Goal: Task Accomplishment & Management: Manage account settings

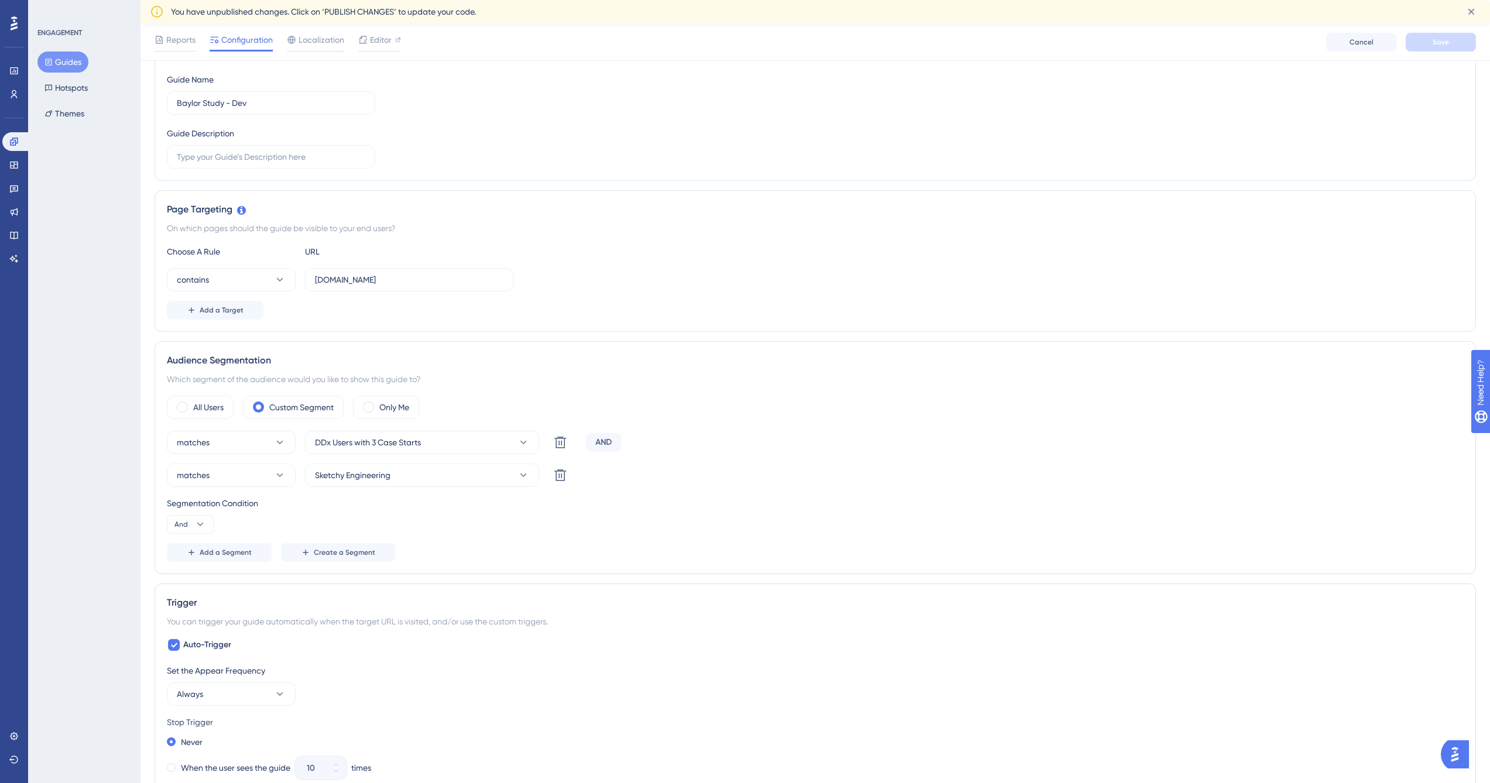
scroll to position [152, 0]
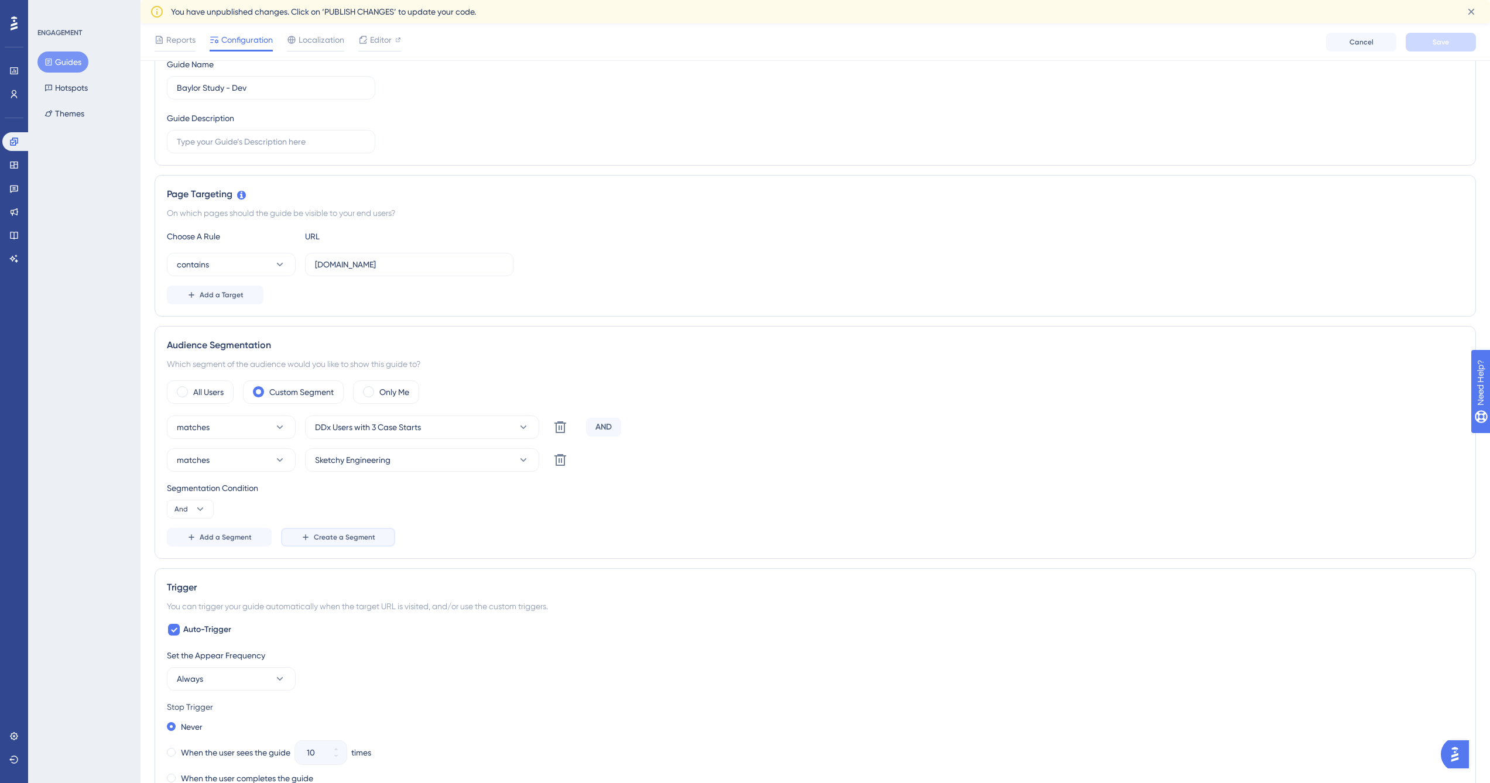
click at [321, 542] on span "Create a Segment" at bounding box center [344, 537] width 61 height 9
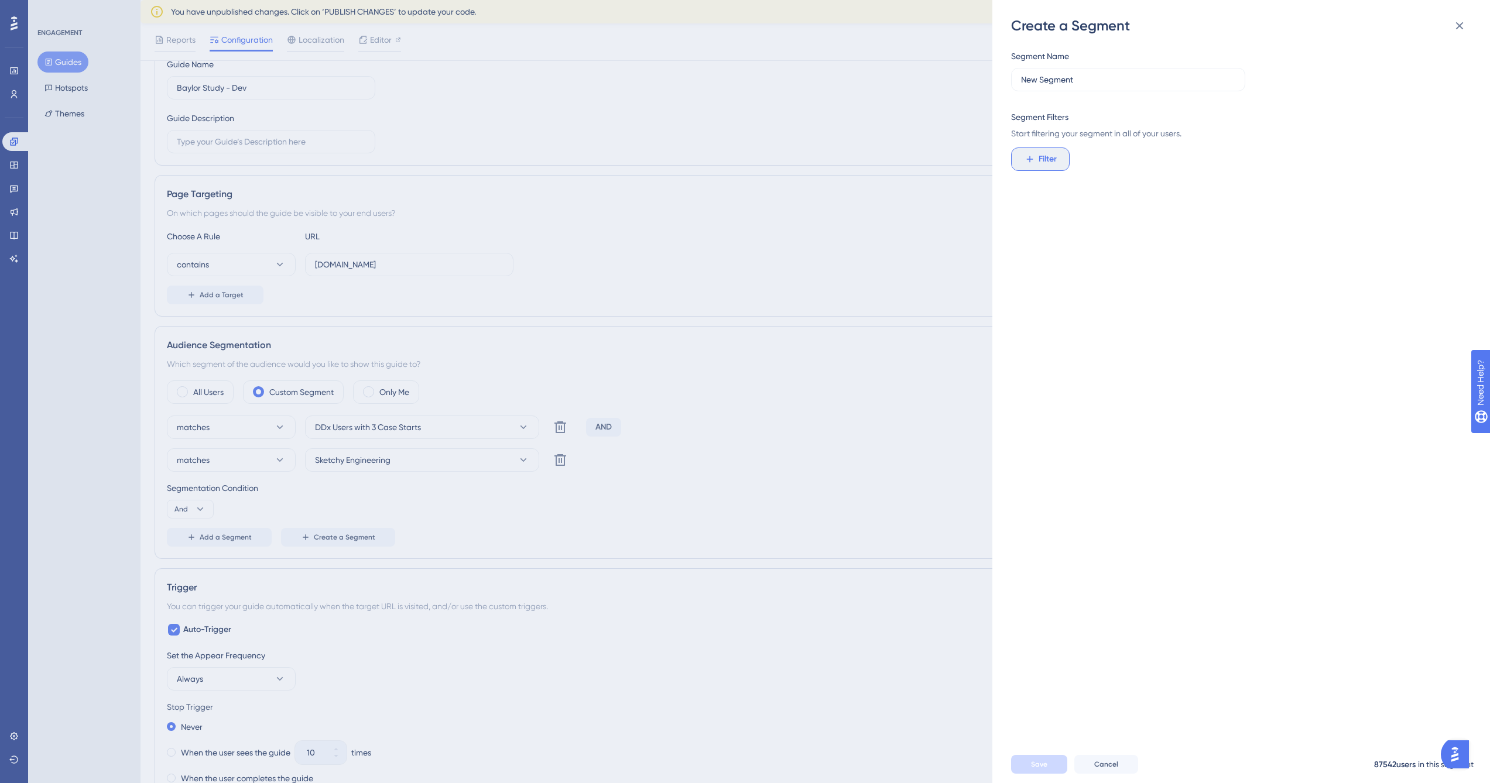
click at [1039, 162] on span "Filter" at bounding box center [1048, 159] width 18 height 14
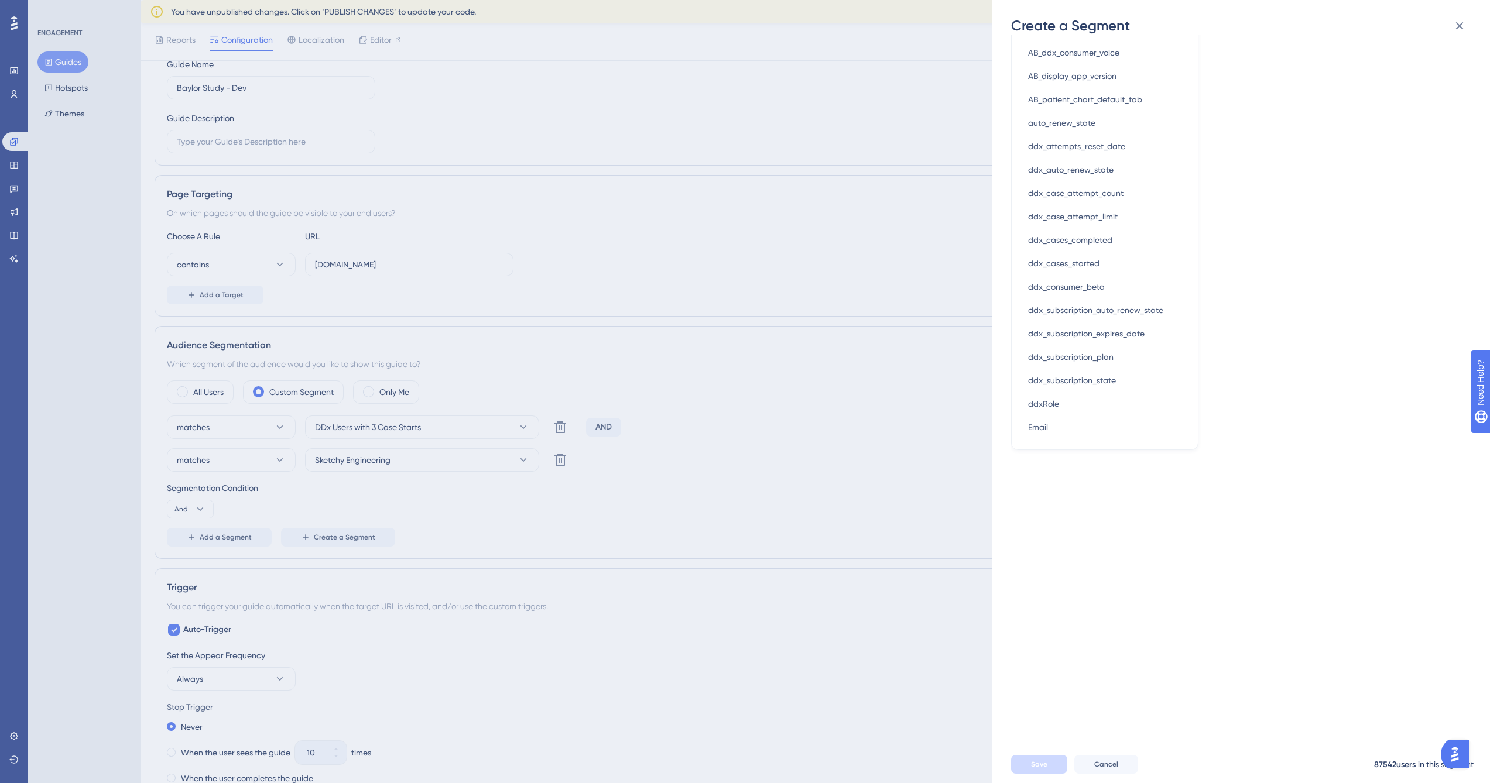
scroll to position [0, 0]
click at [1274, 221] on div "Segment Name New Segment Segment Filters Start filtering your segment in all of…" at bounding box center [1247, 390] width 472 height 711
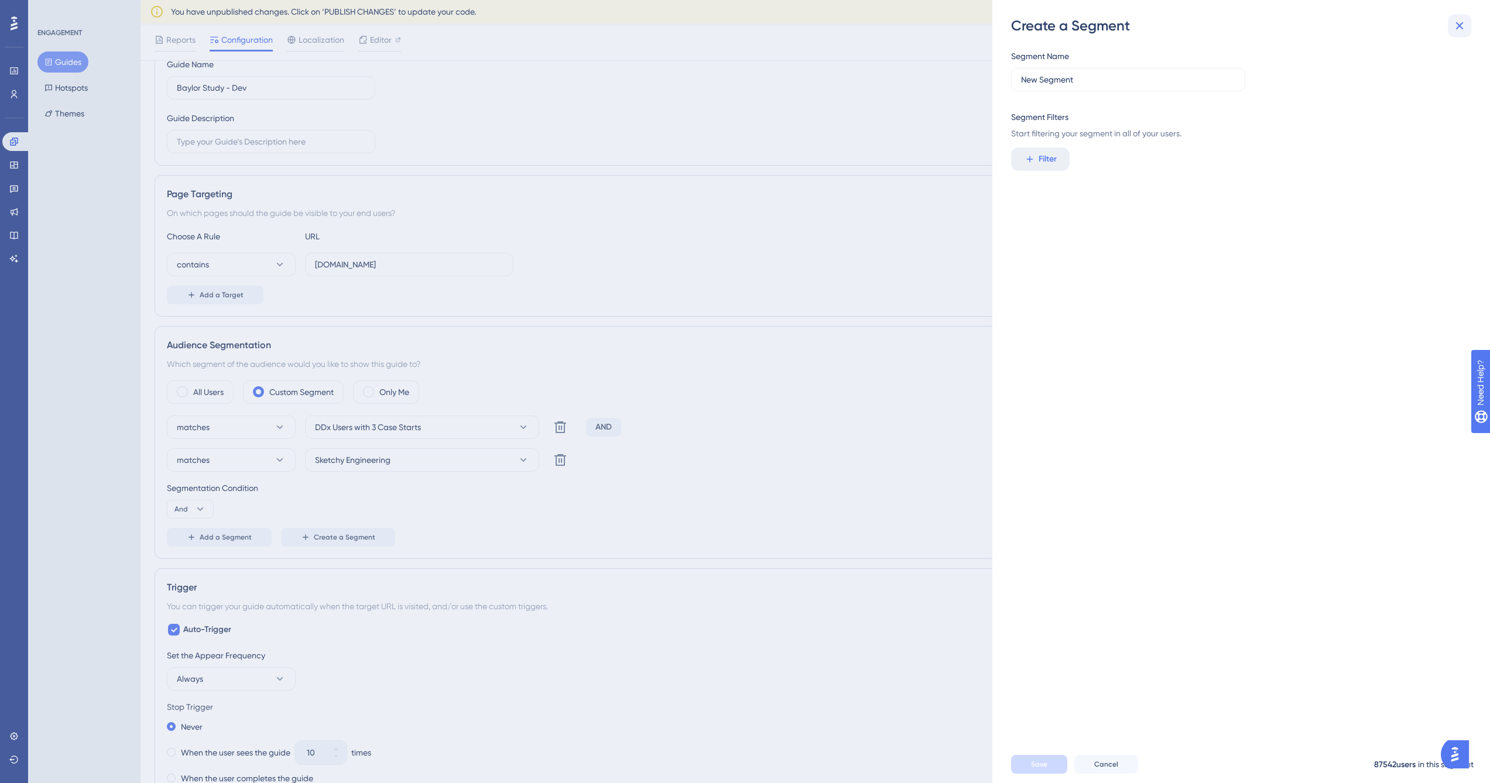
click at [1464, 28] on icon at bounding box center [1460, 26] width 14 height 14
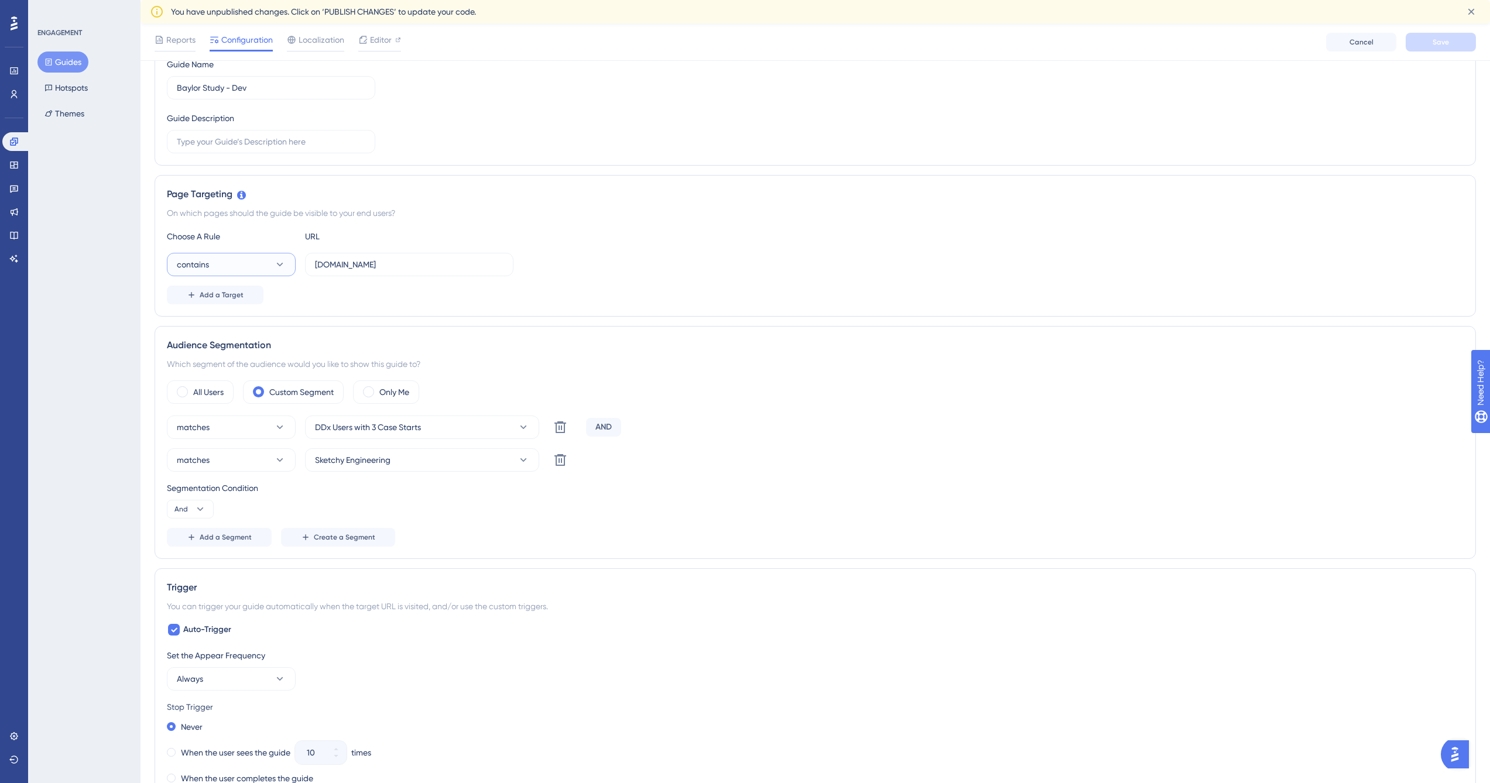
click at [249, 268] on button "contains" at bounding box center [231, 264] width 129 height 23
click at [381, 262] on input "ddx.sketchy-dev.com" at bounding box center [409, 264] width 189 height 13
click at [249, 263] on button "contains" at bounding box center [231, 264] width 129 height 23
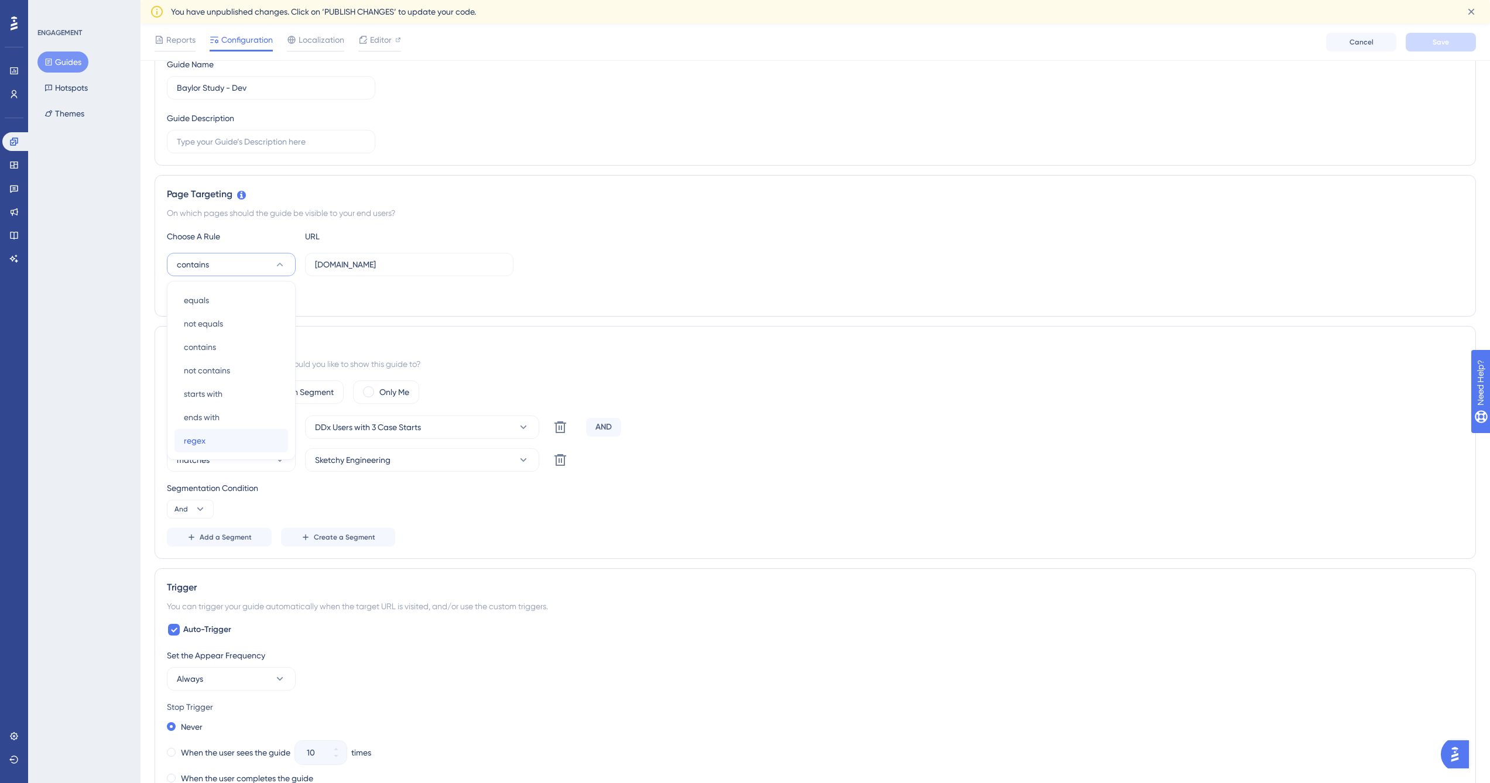
click at [244, 444] on div "regex regex" at bounding box center [231, 440] width 95 height 23
click at [434, 264] on input "ddx.sketchy-dev.com" at bounding box center [409, 264] width 189 height 13
paste input "\.sketchy-dev\"
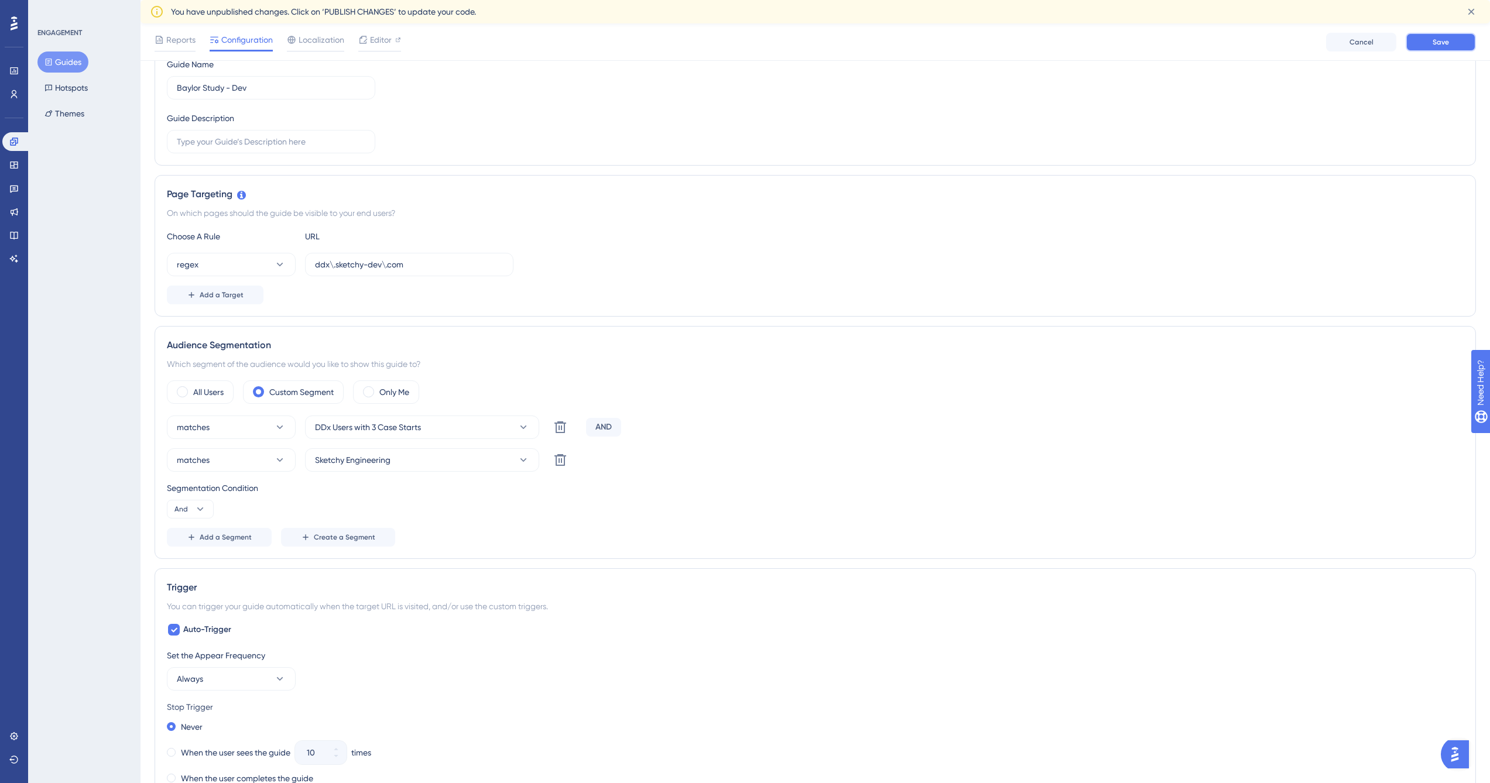
click at [1425, 37] on button "Save" at bounding box center [1441, 42] width 70 height 19
click at [392, 42] on div "Editor" at bounding box center [379, 40] width 43 height 14
drag, startPoint x: 337, startPoint y: 266, endPoint x: 300, endPoint y: 264, distance: 36.3
click at [300, 264] on div "regex ddx\.sketchy-dev\.com" at bounding box center [340, 264] width 347 height 23
click at [365, 265] on input "sketchy-dev\.com" at bounding box center [409, 264] width 189 height 13
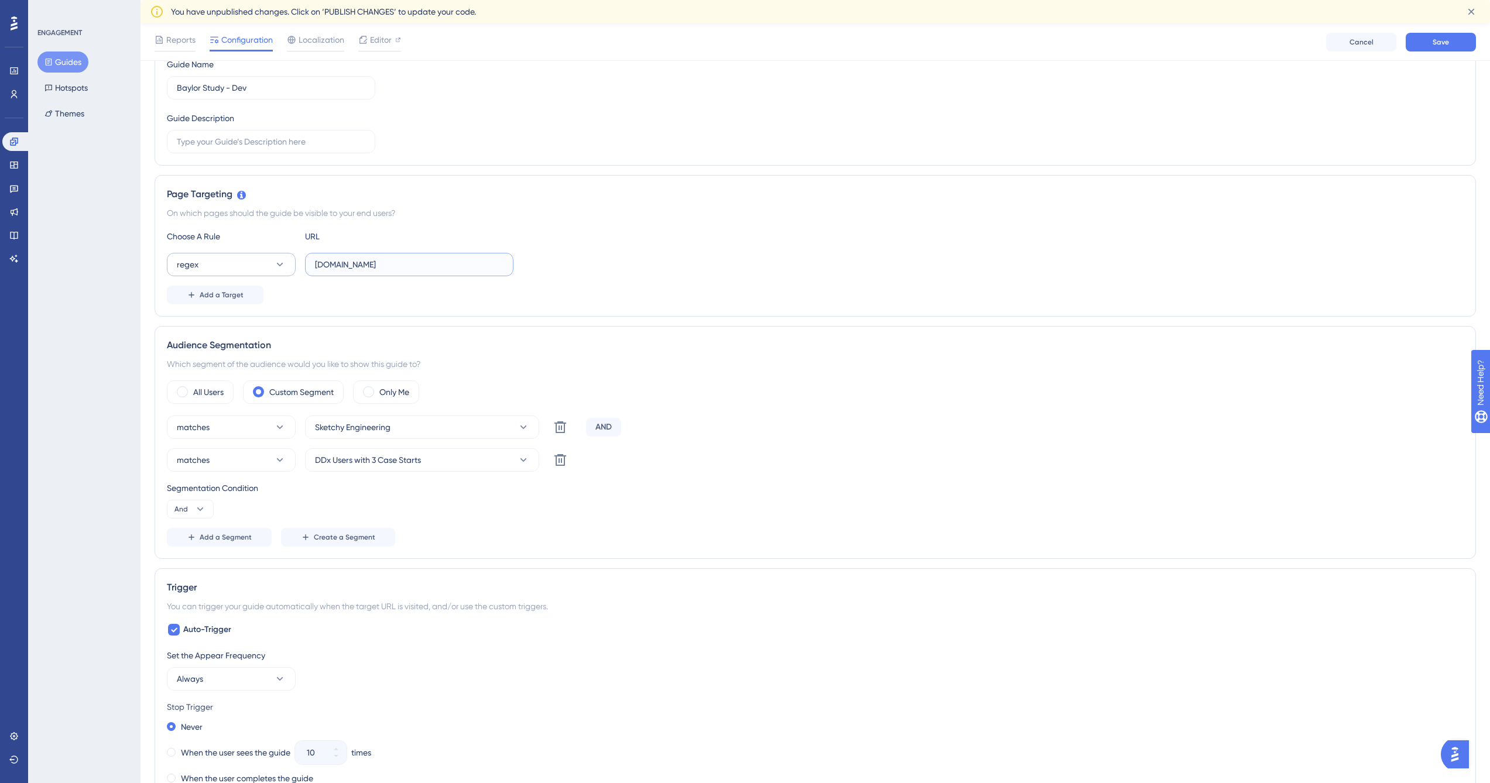
type input "sketchy-dev.com"
click at [248, 262] on button "regex" at bounding box center [231, 264] width 129 height 23
click at [255, 340] on div "contains contains" at bounding box center [231, 346] width 95 height 23
click at [1434, 42] on span "Save" at bounding box center [1441, 41] width 16 height 9
click at [377, 40] on span "Editor" at bounding box center [381, 40] width 22 height 14
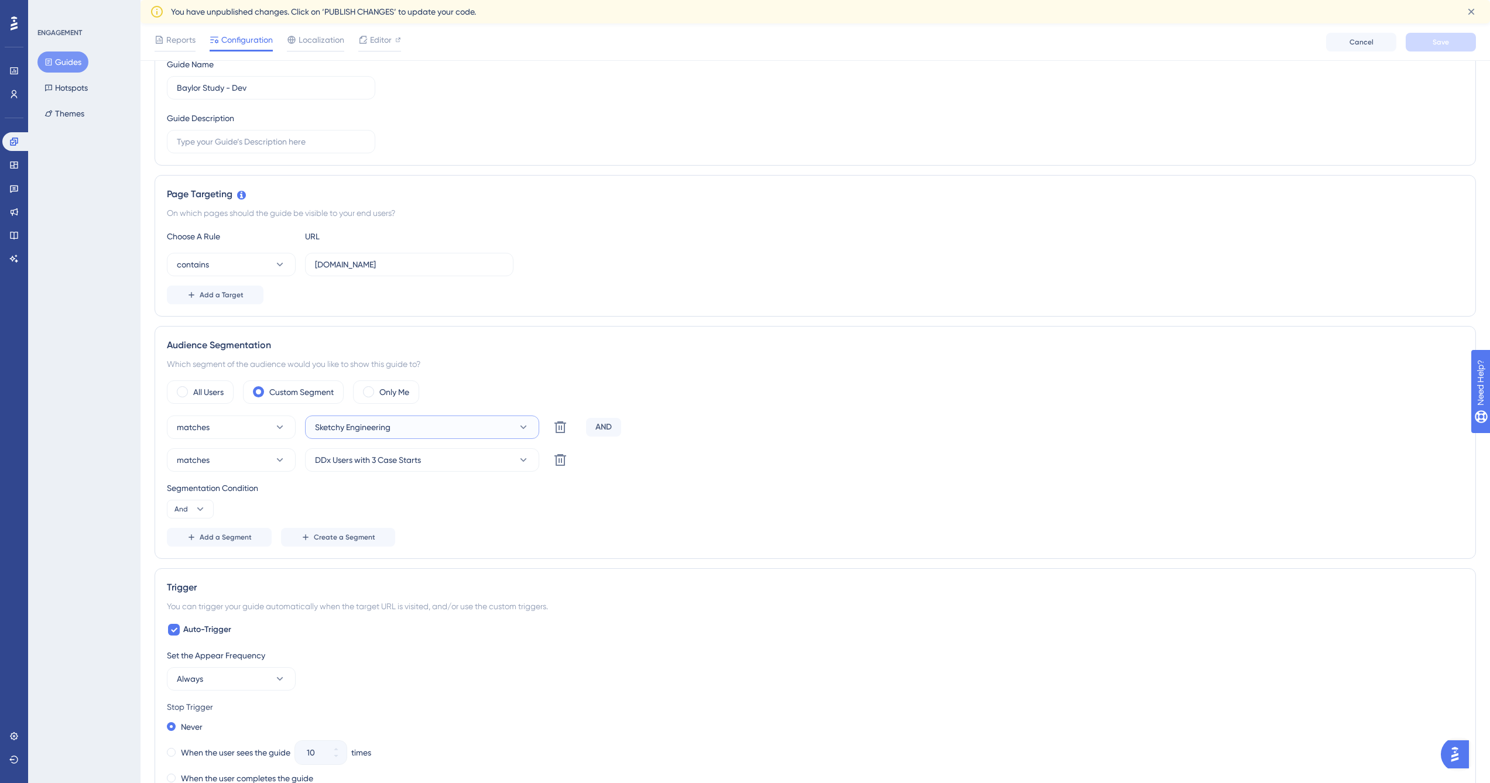
click at [417, 430] on button "Sketchy Engineering" at bounding box center [422, 427] width 234 height 23
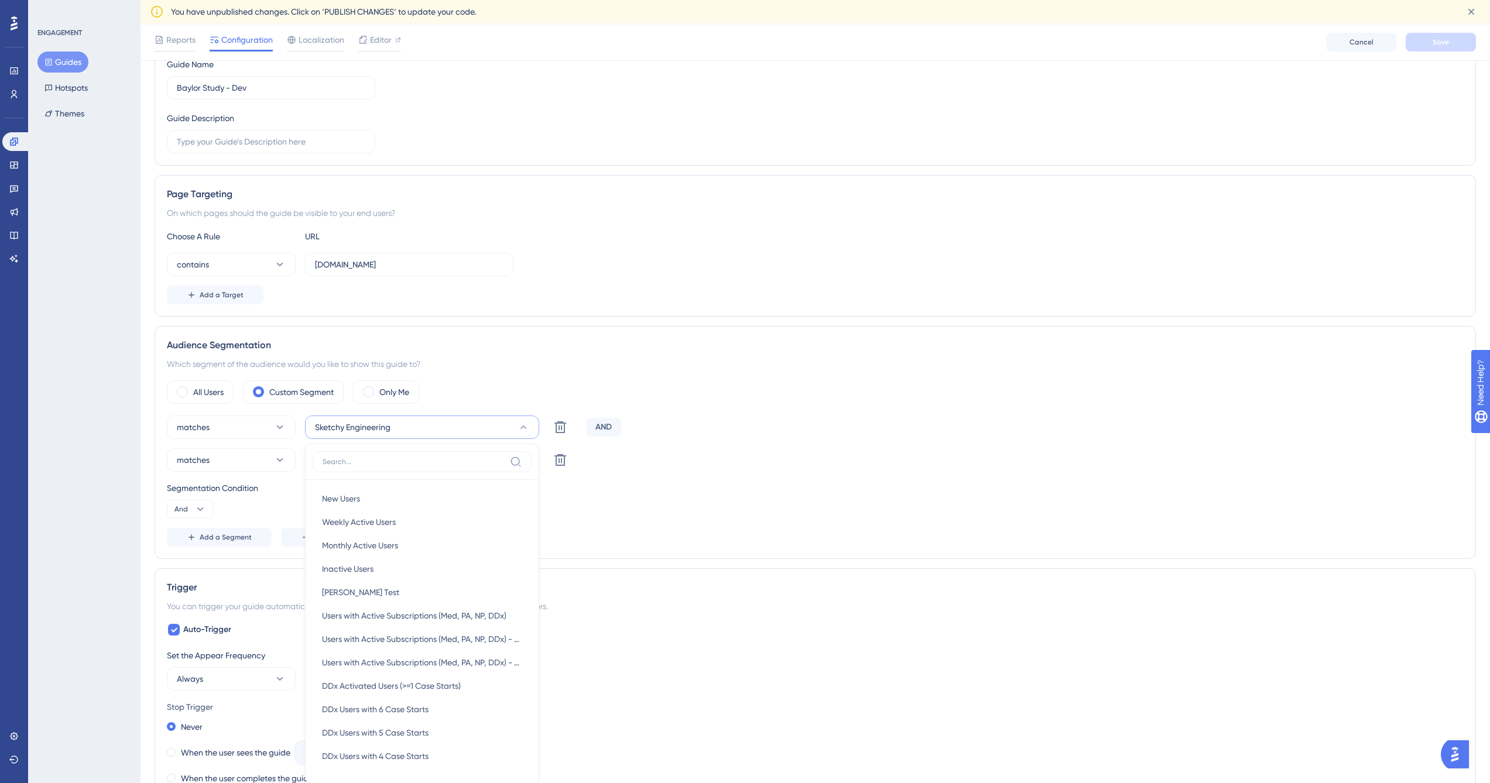
scroll to position [371, 0]
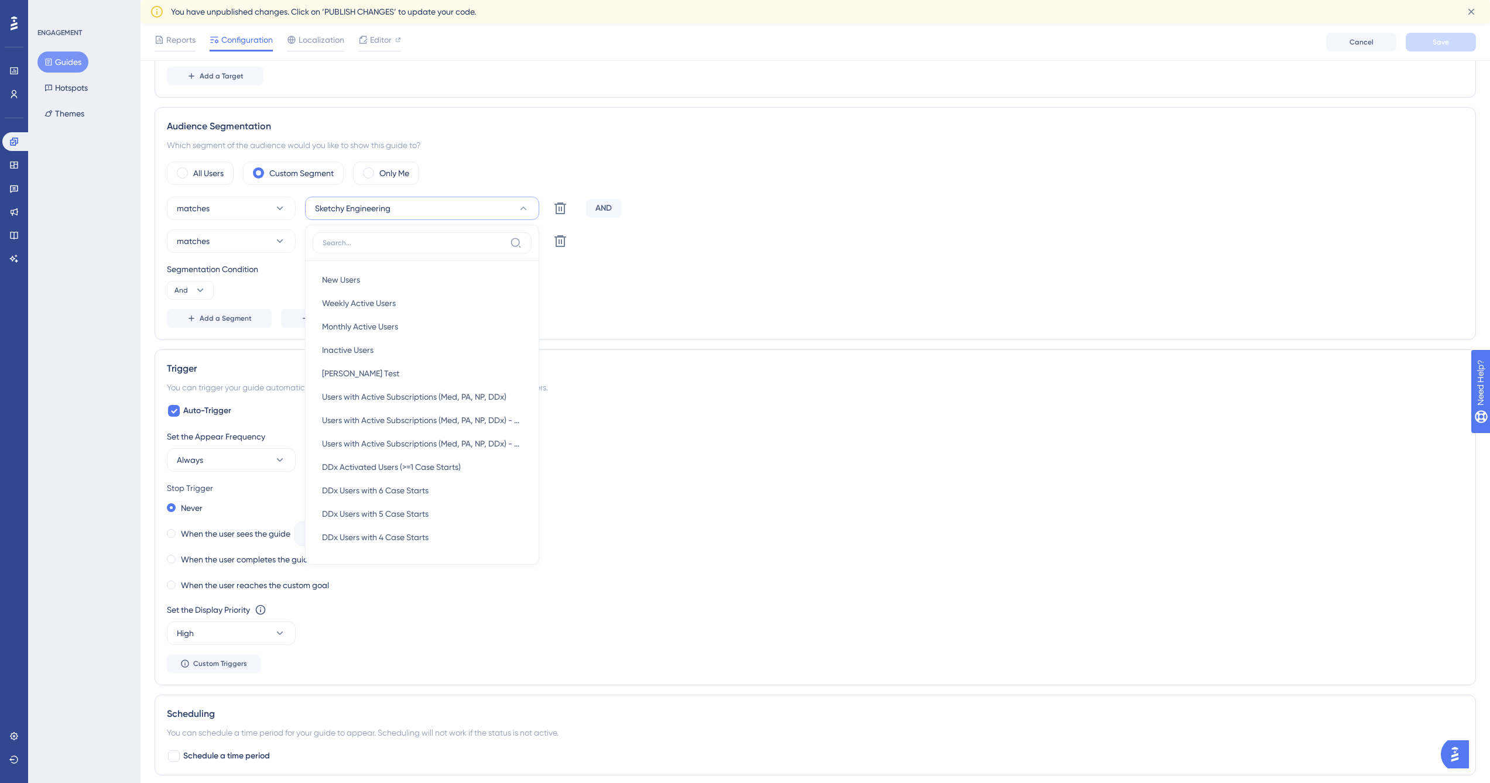
click at [814, 415] on div "Auto-Trigger Set the Appear Frequency Always Stop Trigger Never When the user s…" at bounding box center [815, 538] width 1297 height 269
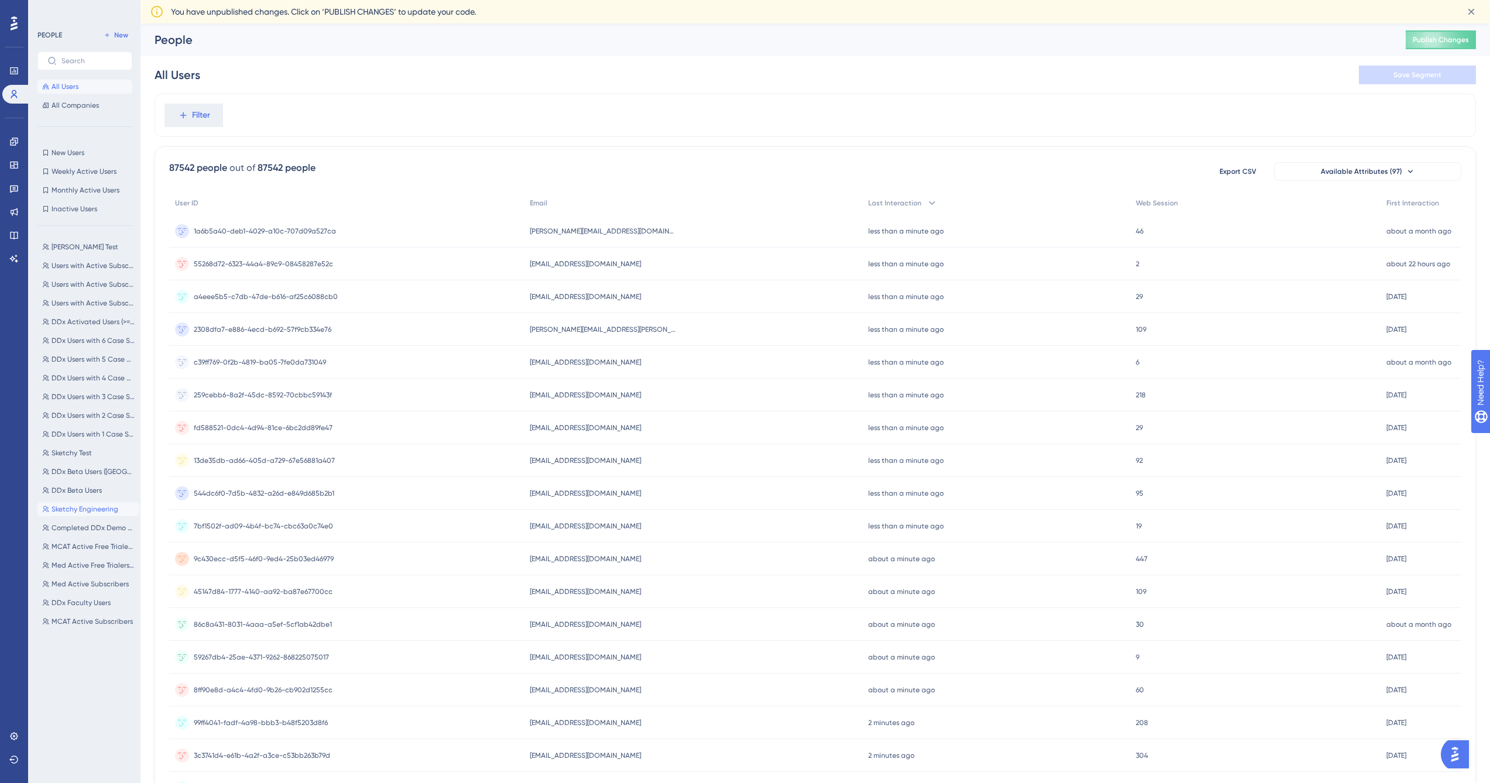
click at [93, 512] on span "Sketchy Engineering" at bounding box center [85, 509] width 67 height 9
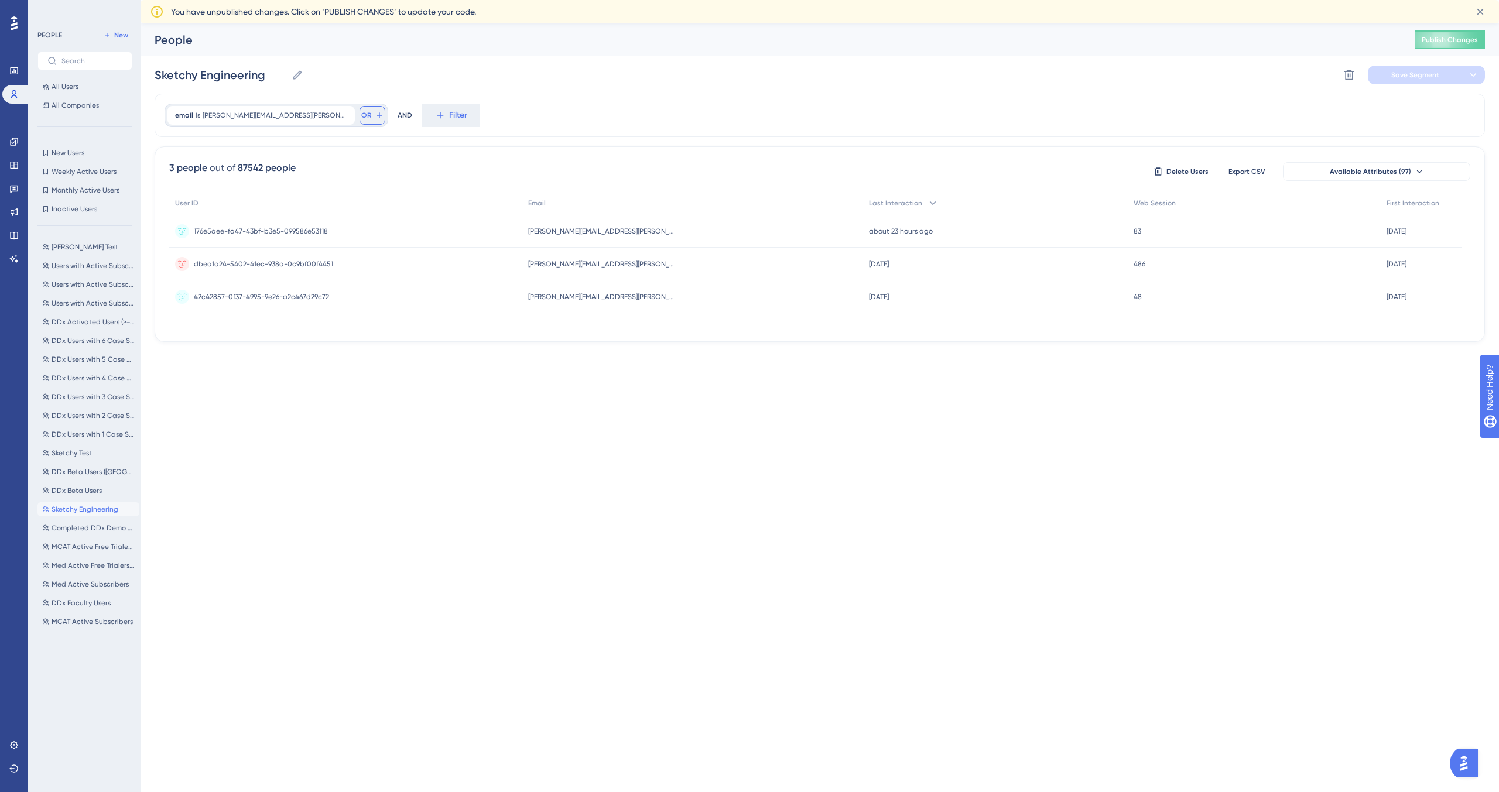
click at [359, 110] on button "OR" at bounding box center [372, 115] width 26 height 19
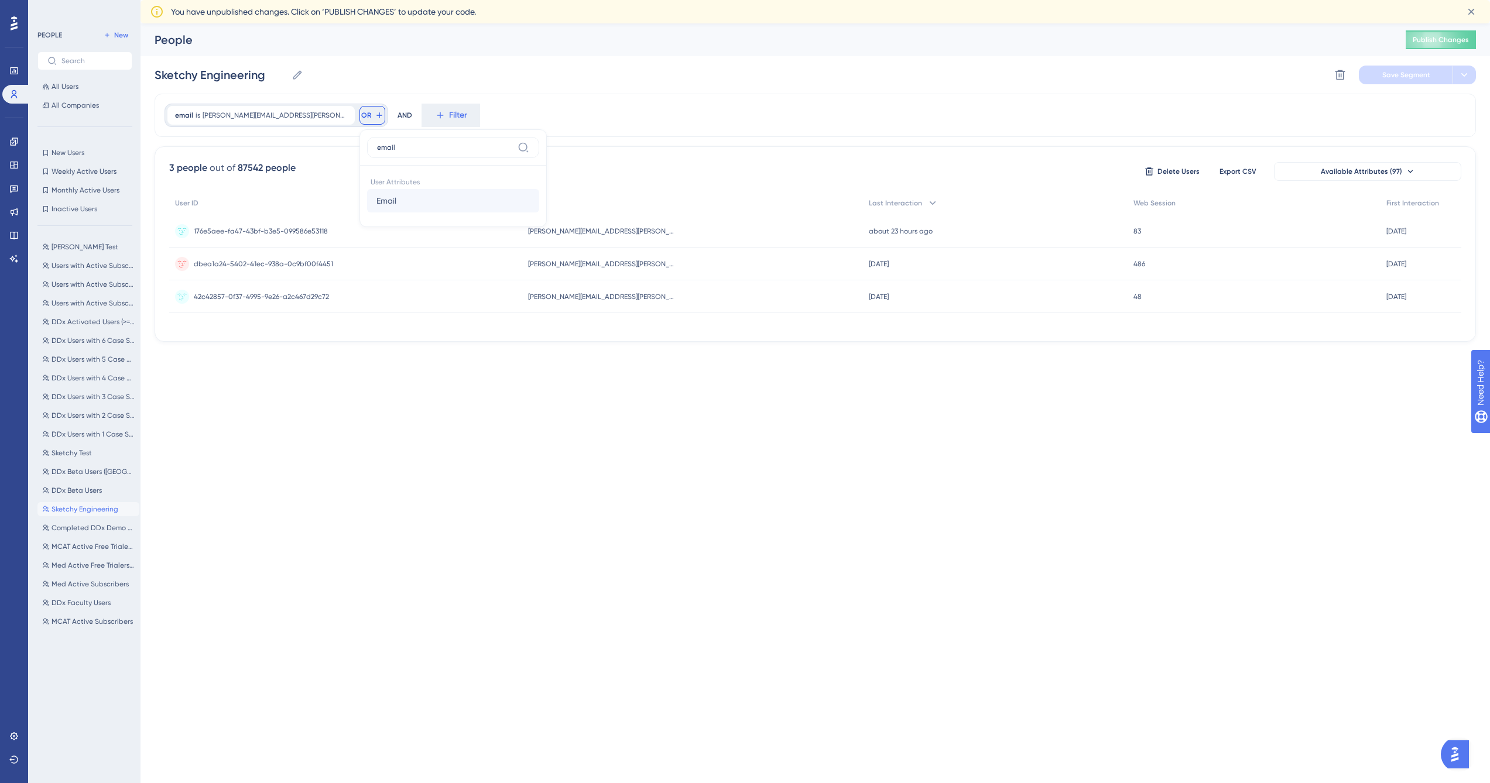
type input "email"
click at [367, 206] on button "Email Email" at bounding box center [453, 200] width 172 height 23
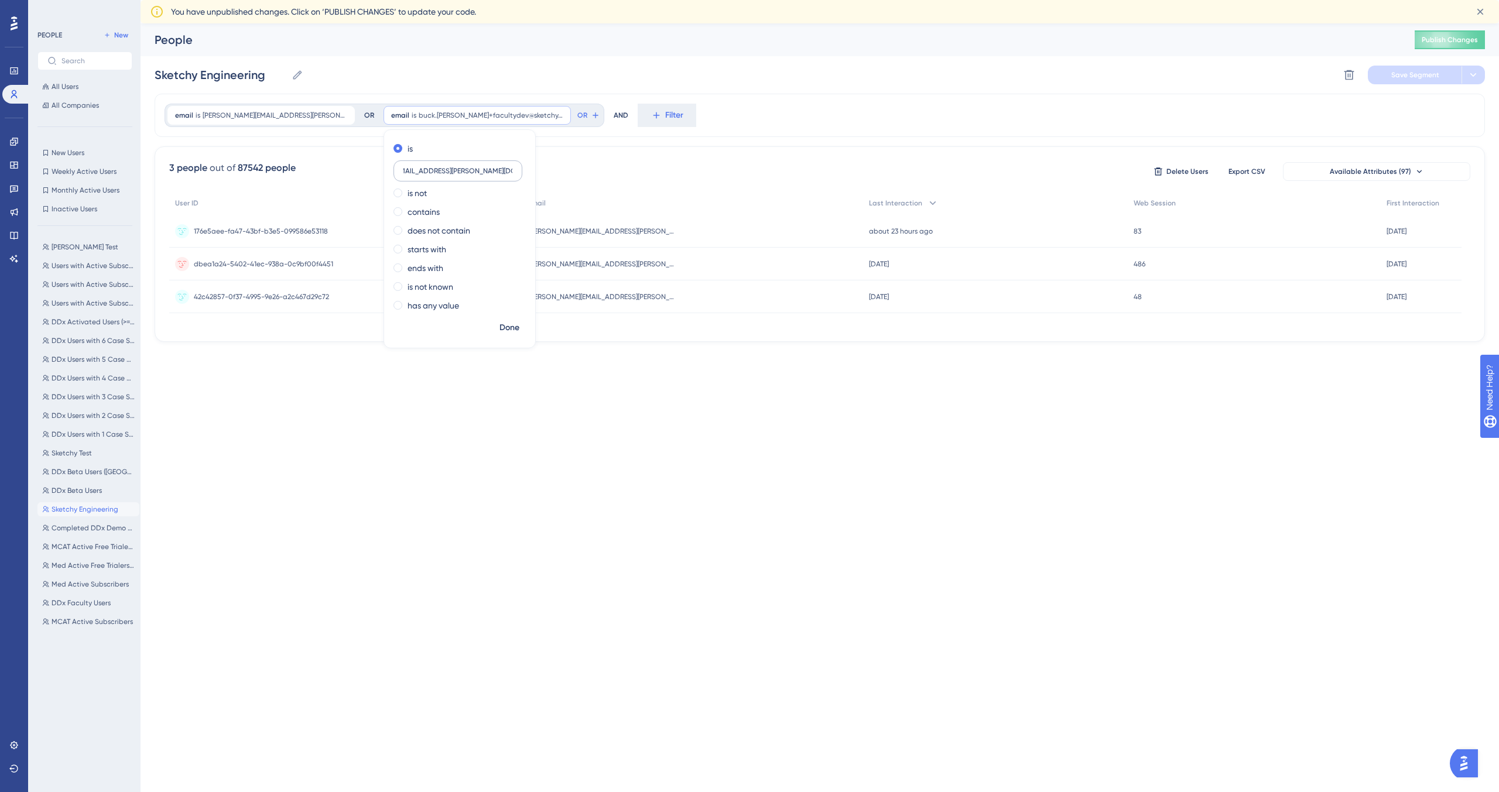
scroll to position [0, 16]
type input "[EMAIL_ADDRESS][PERSON_NAME][DOMAIN_NAME]"
click at [499, 328] on span "Done" at bounding box center [509, 328] width 20 height 14
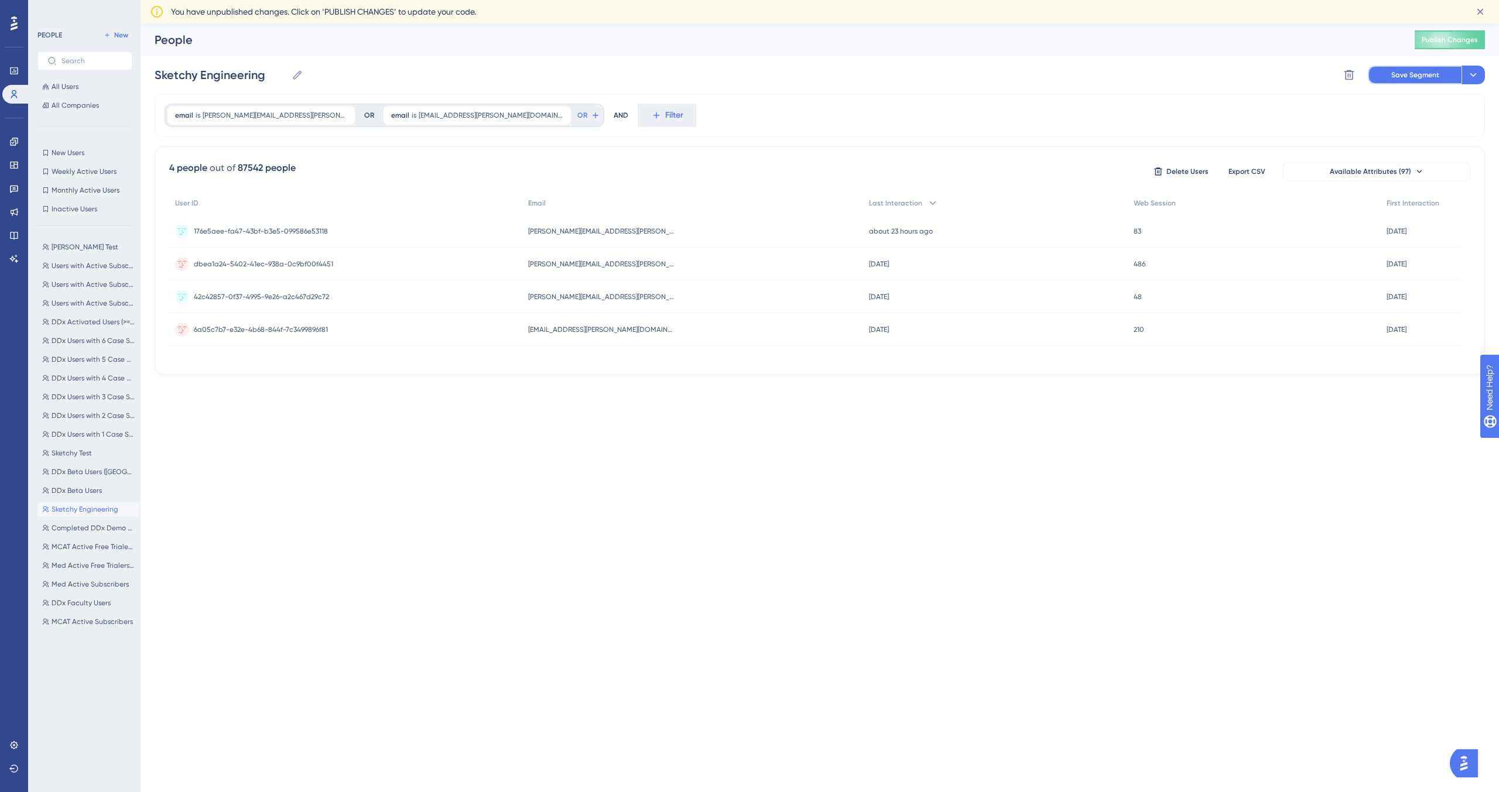
click at [1416, 75] on span "Save Segment" at bounding box center [1415, 74] width 48 height 9
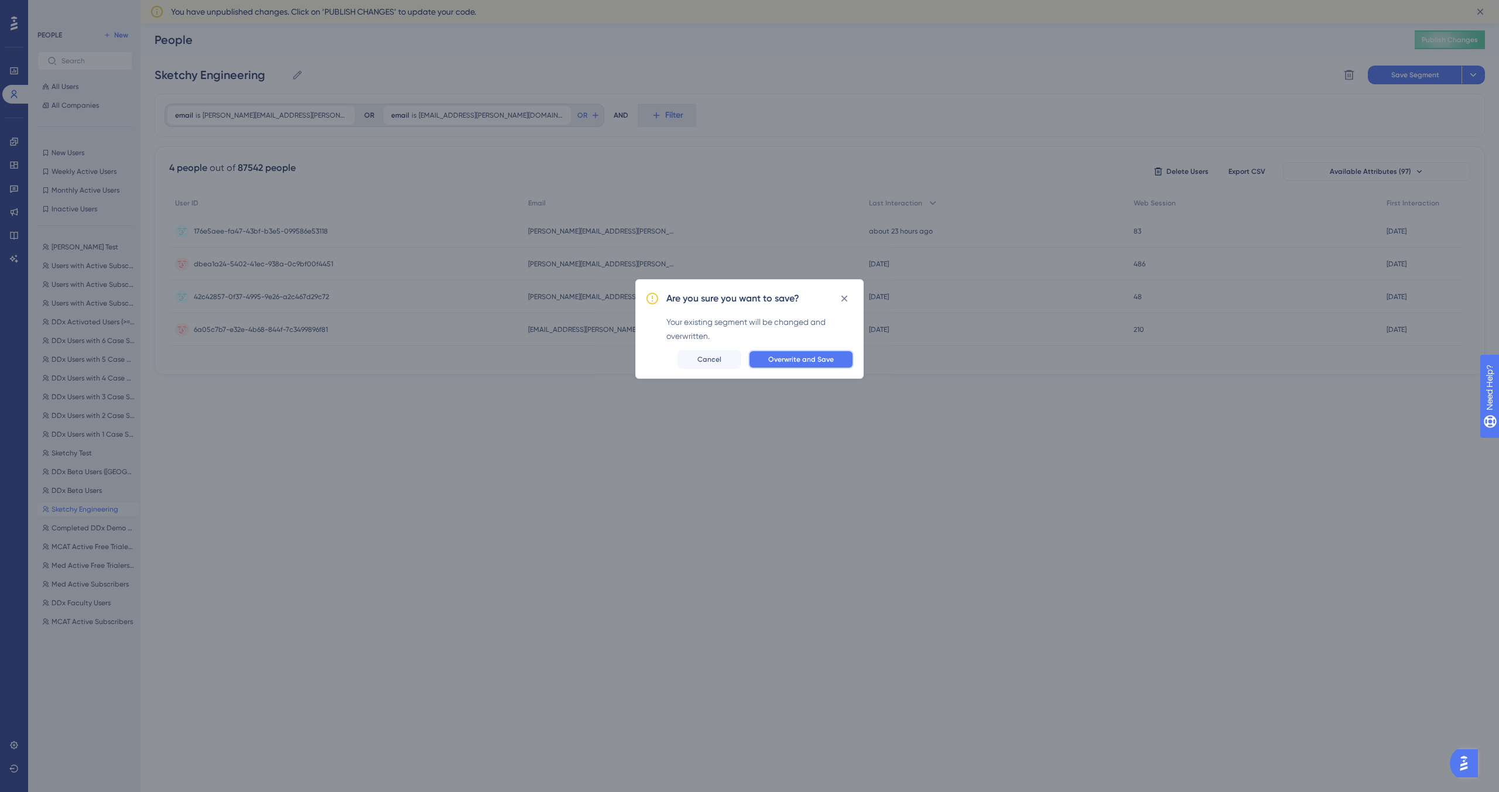
click at [787, 361] on span "Overwrite and Save" at bounding box center [801, 359] width 66 height 9
